Goal: Task Accomplishment & Management: Manage account settings

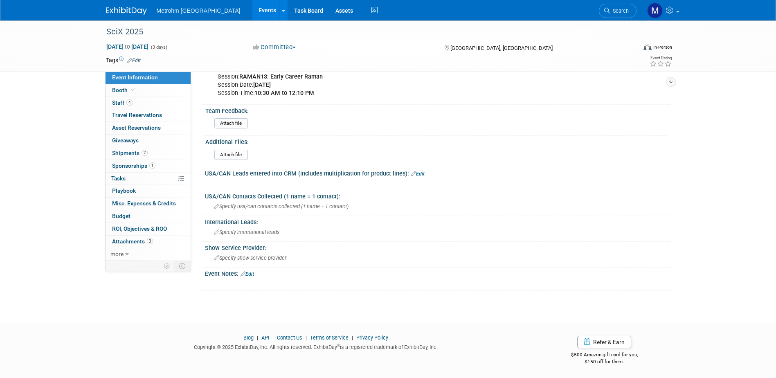
scroll to position [285, 0]
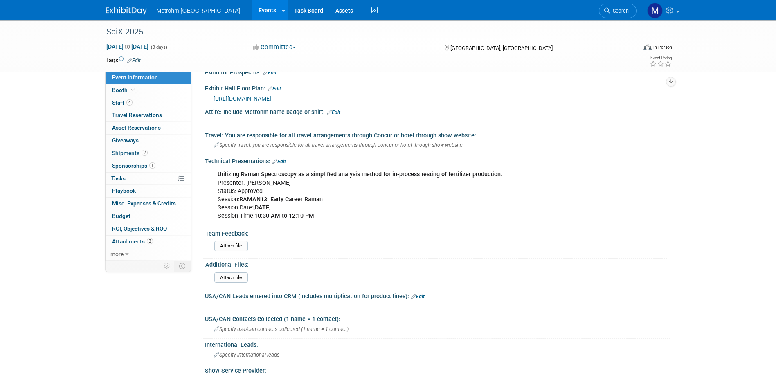
click at [315, 215] on div "Utilizing Raman Spectroscopy as a simplified analysis method for in-process tes…" at bounding box center [396, 194] width 368 height 57
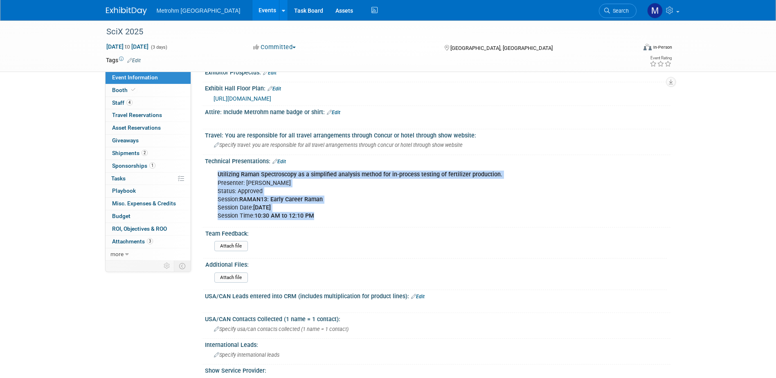
drag, startPoint x: 325, startPoint y: 215, endPoint x: 216, endPoint y: 171, distance: 117.0
click at [216, 171] on div "Utilizing Raman Spectroscopy as a simplified analysis method for in-process tes…" at bounding box center [396, 194] width 368 height 57
copy div "Utilizing Raman Spectroscopy as a simplified analysis method for in-process tes…"
click at [166, 153] on link "2 Shipments 2" at bounding box center [148, 153] width 85 height 12
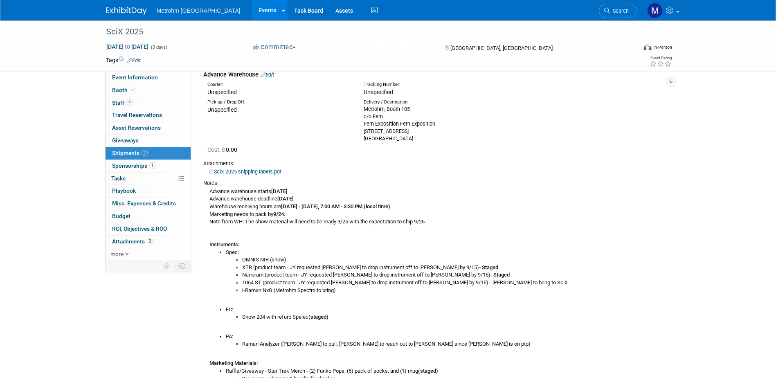
scroll to position [0, 0]
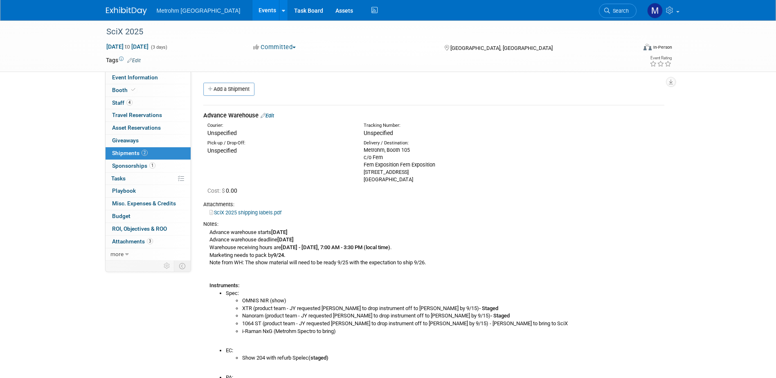
click at [271, 112] on link "Edit" at bounding box center [267, 115] width 13 height 6
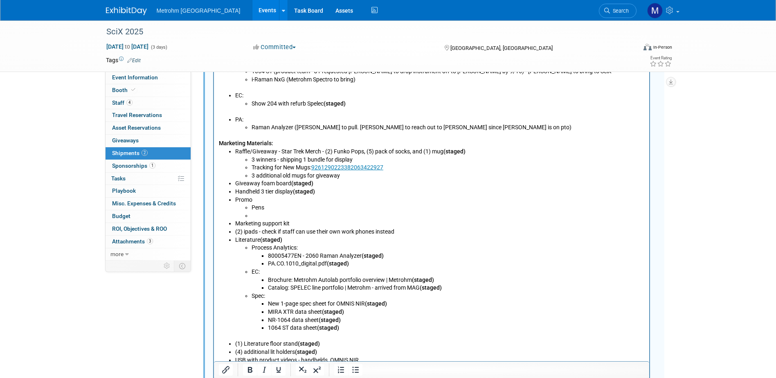
scroll to position [462, 0]
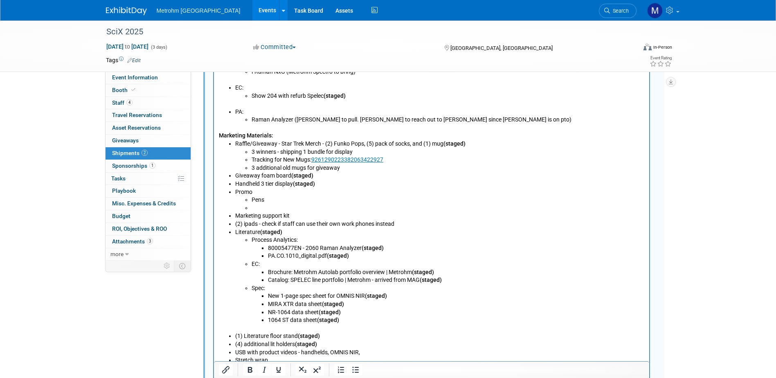
click at [269, 209] on li "Rich Text Area. Press ALT-0 for help." at bounding box center [447, 208] width 393 height 8
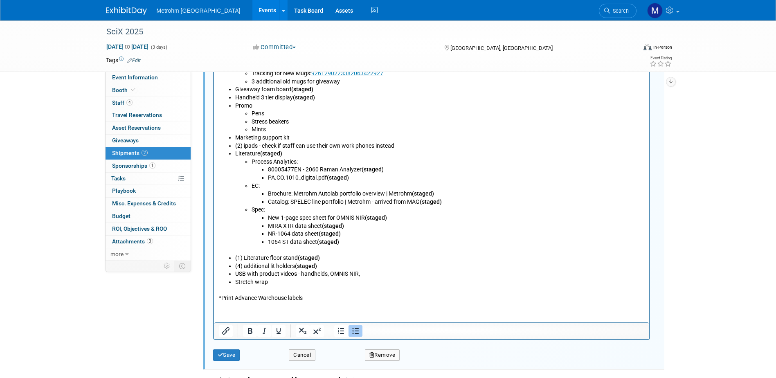
scroll to position [626, 0]
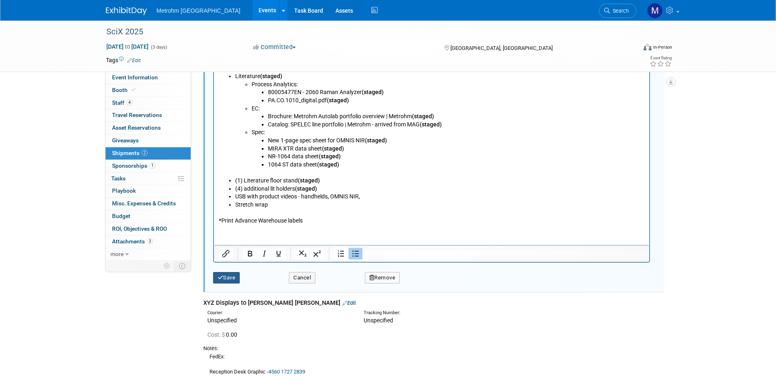
click at [225, 277] on button "Save" at bounding box center [226, 277] width 27 height 11
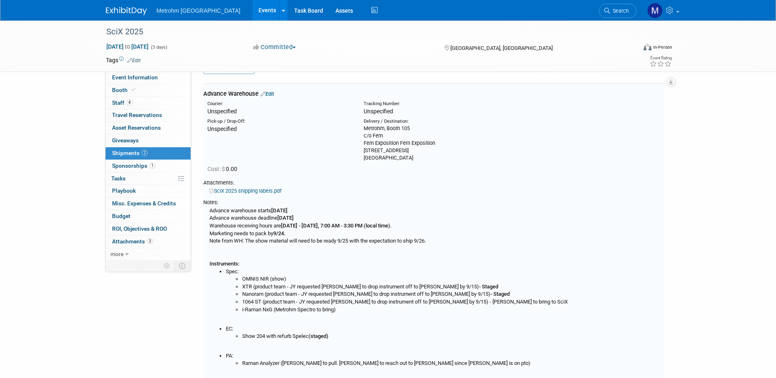
scroll to position [12, 0]
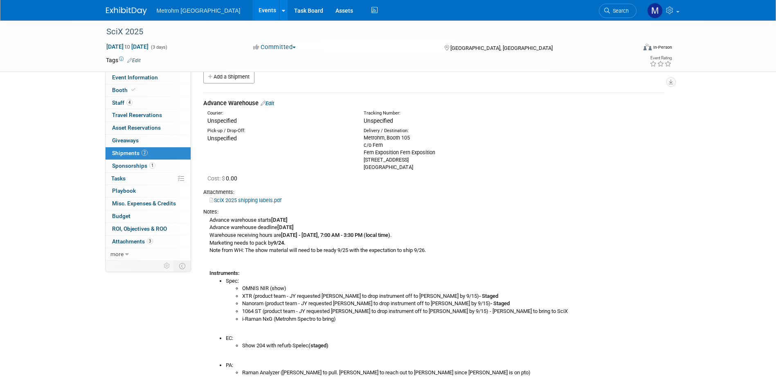
click at [272, 101] on link "Edit" at bounding box center [267, 103] width 13 height 6
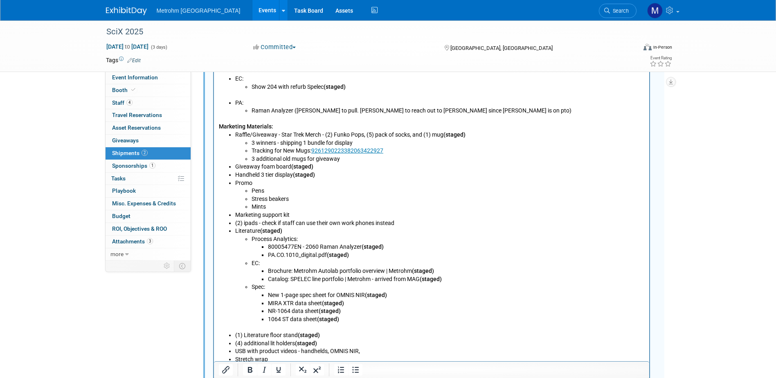
scroll to position [462, 0]
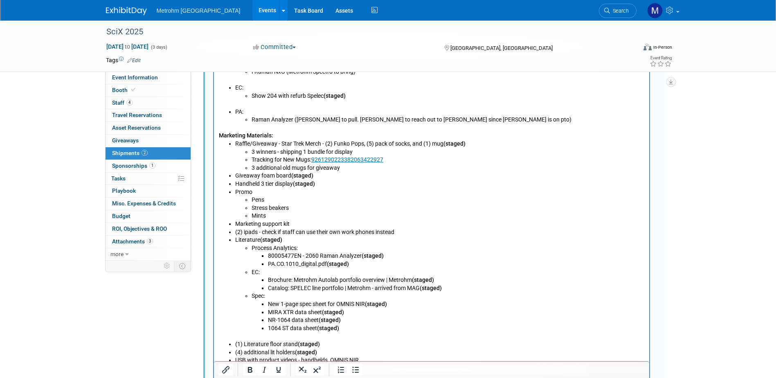
click at [279, 219] on li "Mints" at bounding box center [447, 216] width 393 height 8
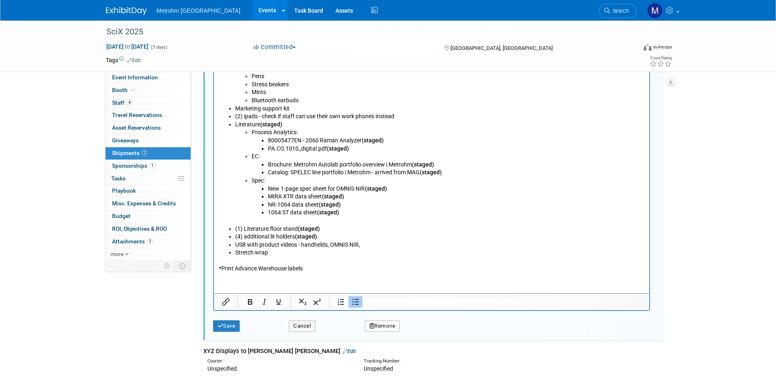
scroll to position [626, 0]
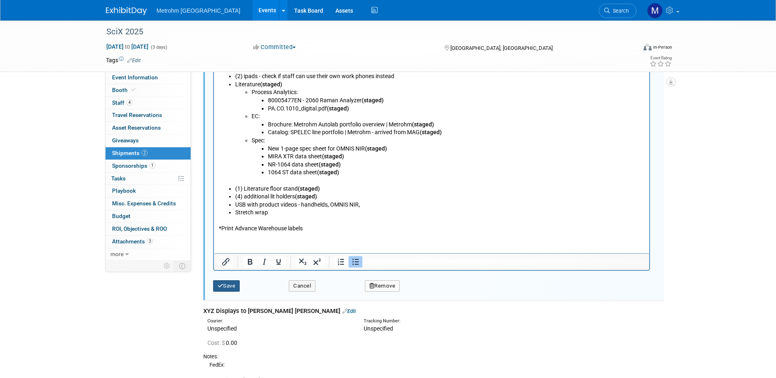
click at [231, 283] on button "Save" at bounding box center [226, 285] width 27 height 11
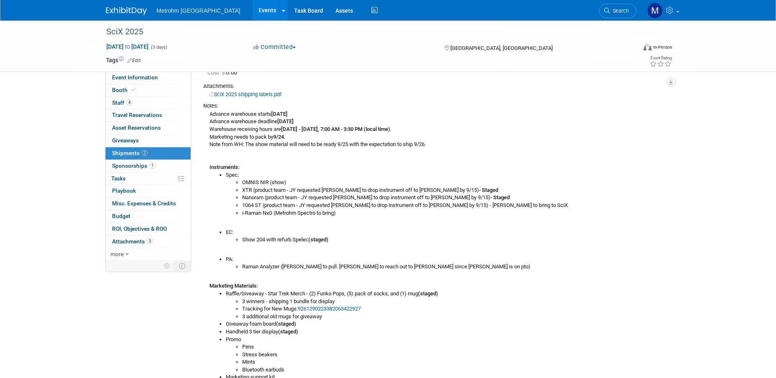
scroll to position [123, 0]
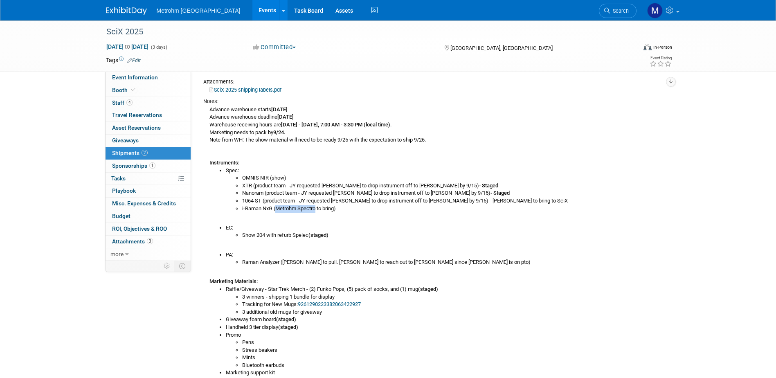
drag, startPoint x: 276, startPoint y: 209, endPoint x: 316, endPoint y: 210, distance: 40.1
click at [316, 210] on li "i-Raman NxG (Metrohm Spectro to bring)" at bounding box center [453, 209] width 422 height 8
copy li "Metrohm Spectro"
click at [96, 74] on div "SciX 2025 [DATE] to [DATE] (3 days) [DATE] to [DATE] Committed Committed Consid…" at bounding box center [388, 282] width 776 height 768
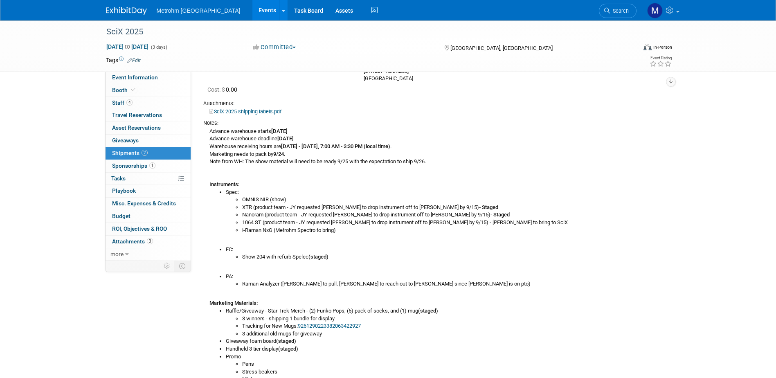
scroll to position [82, 0]
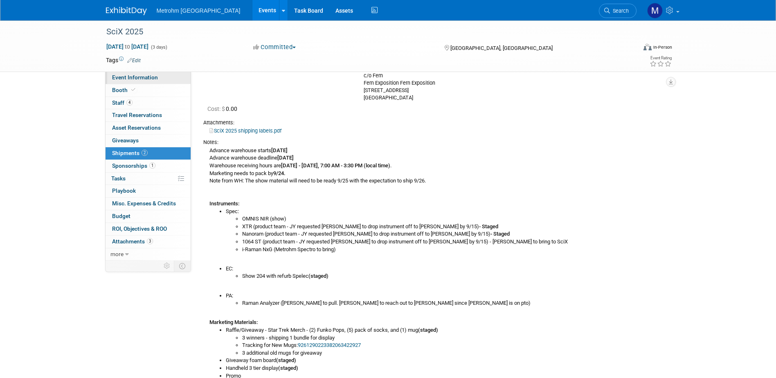
click at [132, 81] on link "Event Information" at bounding box center [148, 78] width 85 height 12
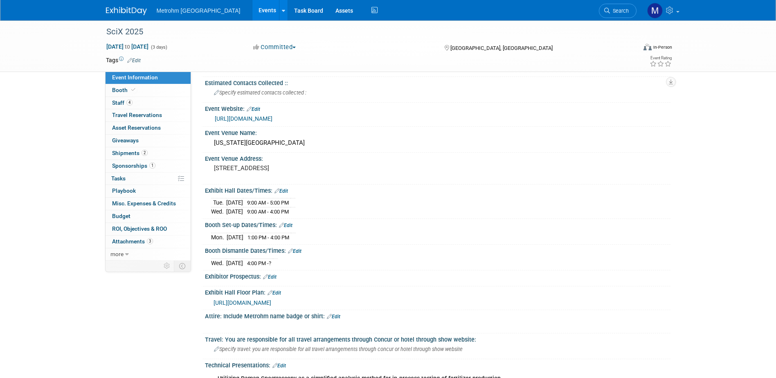
scroll to position [81, 0]
click at [166, 91] on link "Booth" at bounding box center [148, 90] width 85 height 12
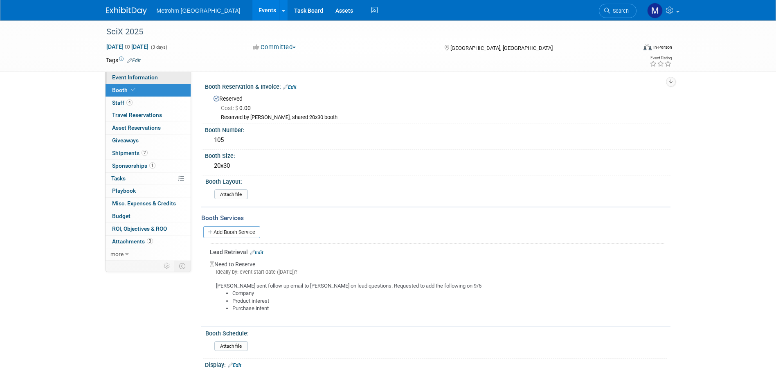
click at [153, 79] on span "Event Information" at bounding box center [135, 77] width 46 height 7
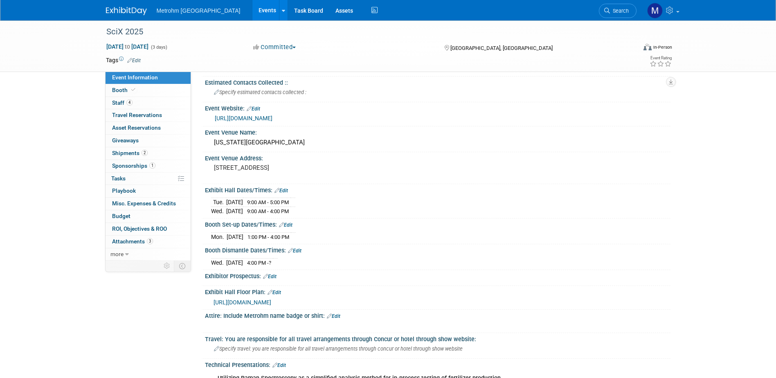
scroll to position [82, 0]
